Goal: Task Accomplishment & Management: Manage account settings

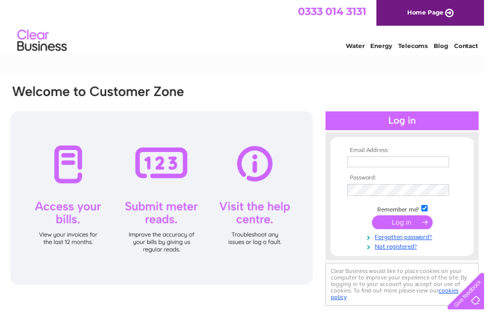
click at [368, 163] on input "text" at bounding box center [402, 163] width 103 height 11
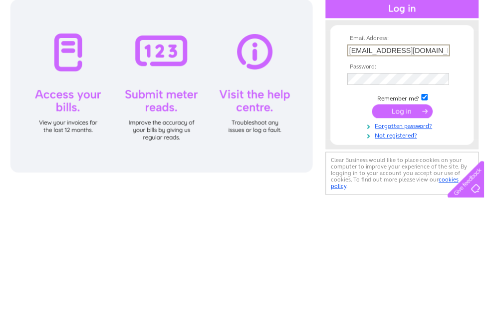
type input "holmesofmelrose@btconnect.com"
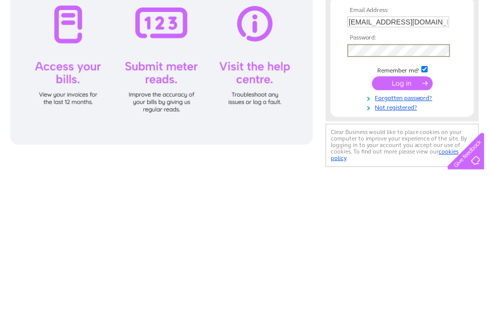
click at [410, 218] on input "submit" at bounding box center [406, 225] width 61 height 14
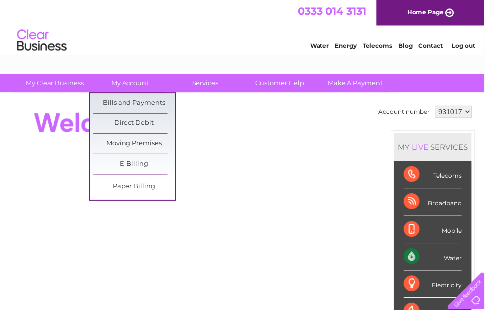
click at [145, 99] on link "Bills and Payments" at bounding box center [135, 104] width 82 height 20
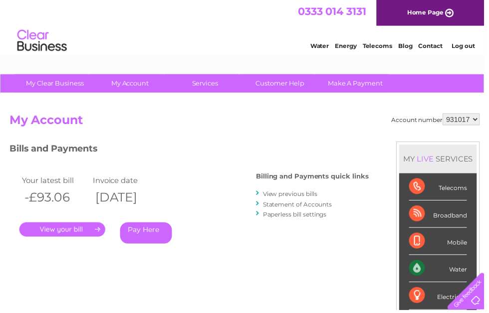
click at [305, 195] on link "View previous bills" at bounding box center [293, 195] width 55 height 7
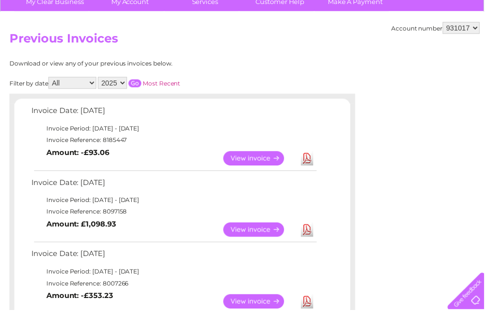
scroll to position [82, 0]
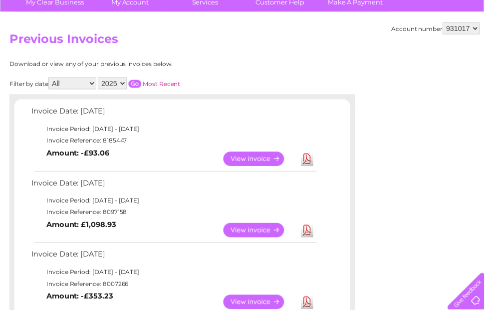
click at [256, 161] on link "View" at bounding box center [262, 160] width 73 height 14
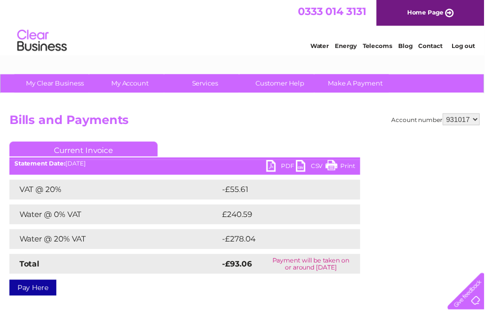
click at [471, 45] on link "Log out" at bounding box center [467, 45] width 23 height 7
